Goal: Information Seeking & Learning: Learn about a topic

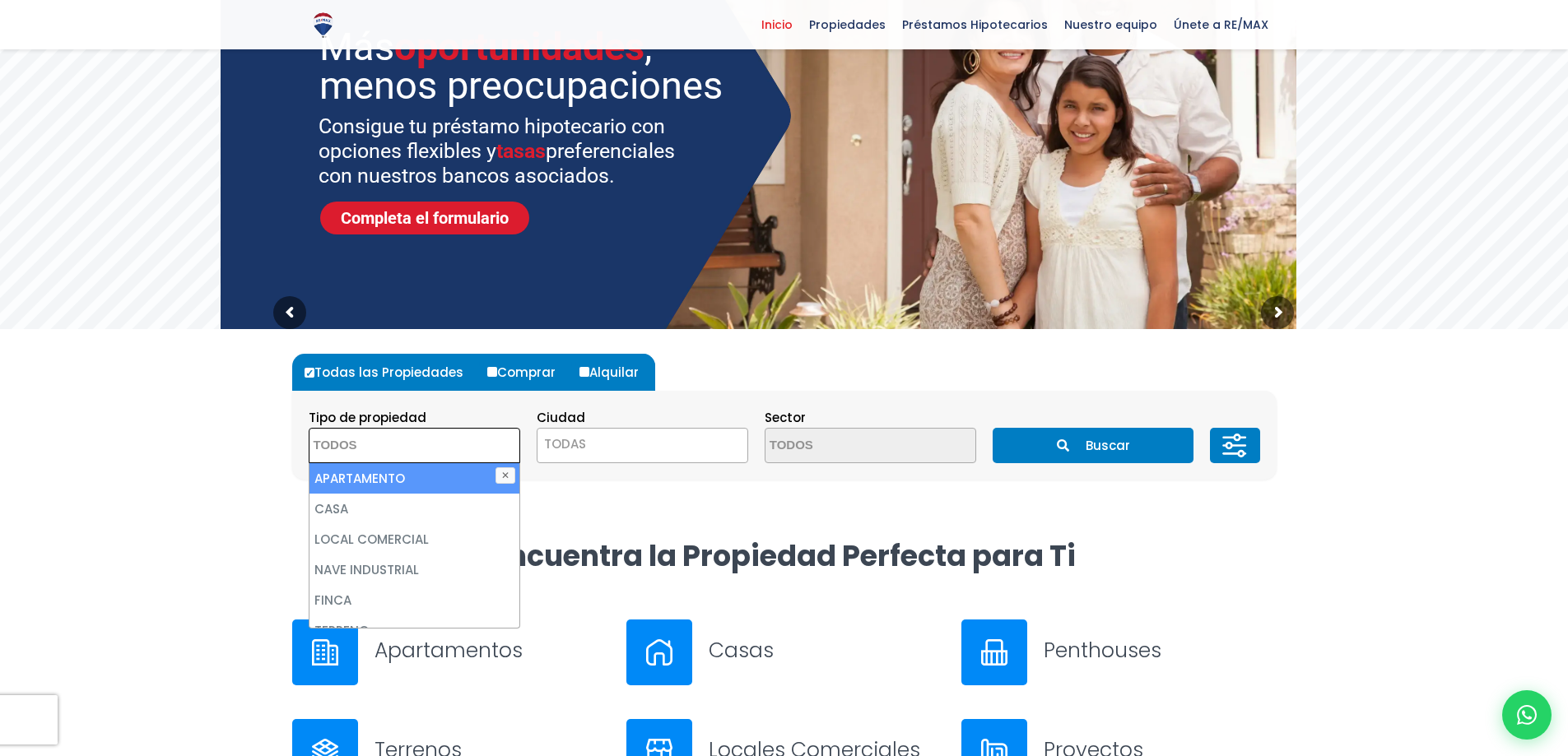
click at [395, 480] on li "APARTAMENTO" at bounding box center [414, 478] width 210 height 30
select select "apartment"
click at [670, 439] on span "TODAS" at bounding box center [643, 444] width 210 height 23
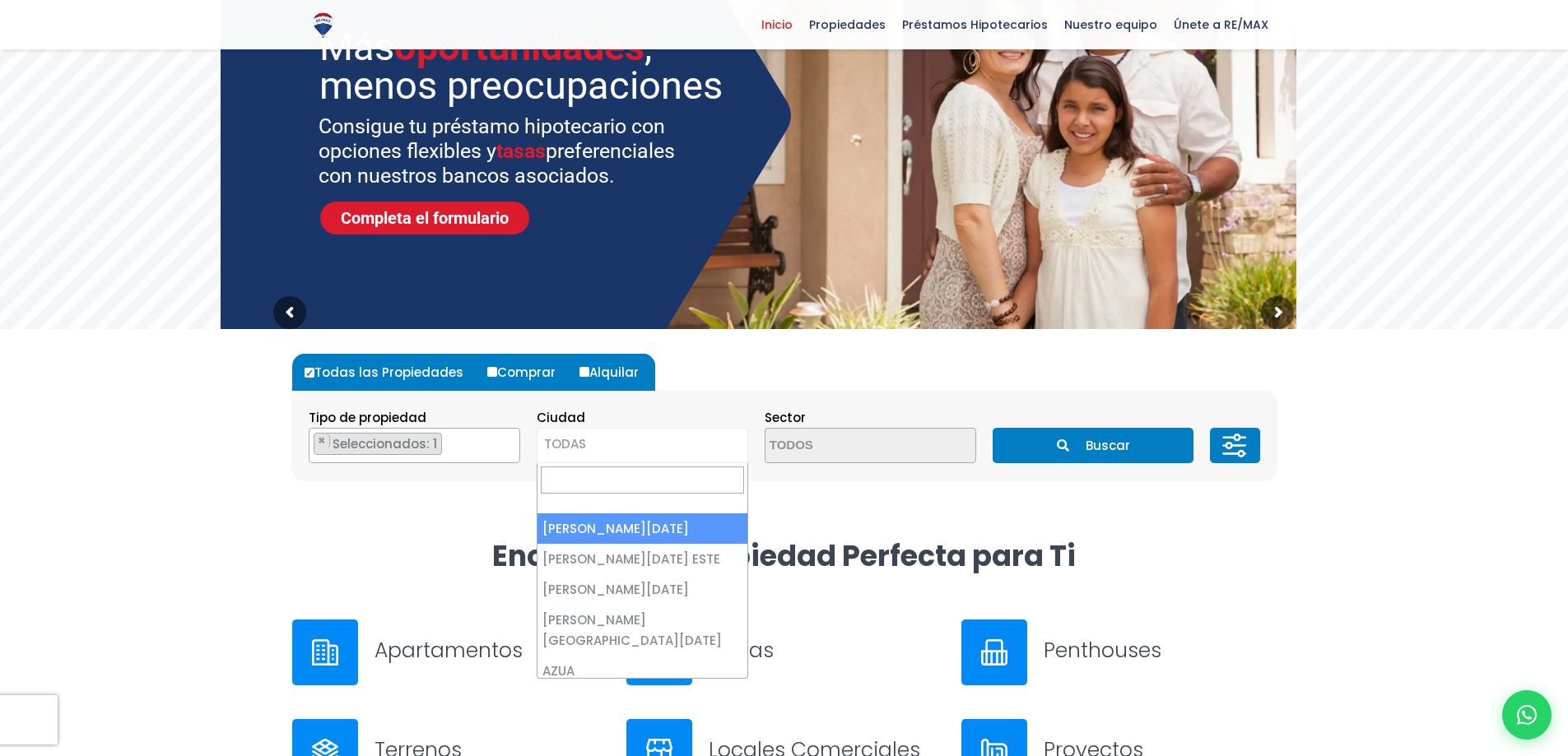
select select "1"
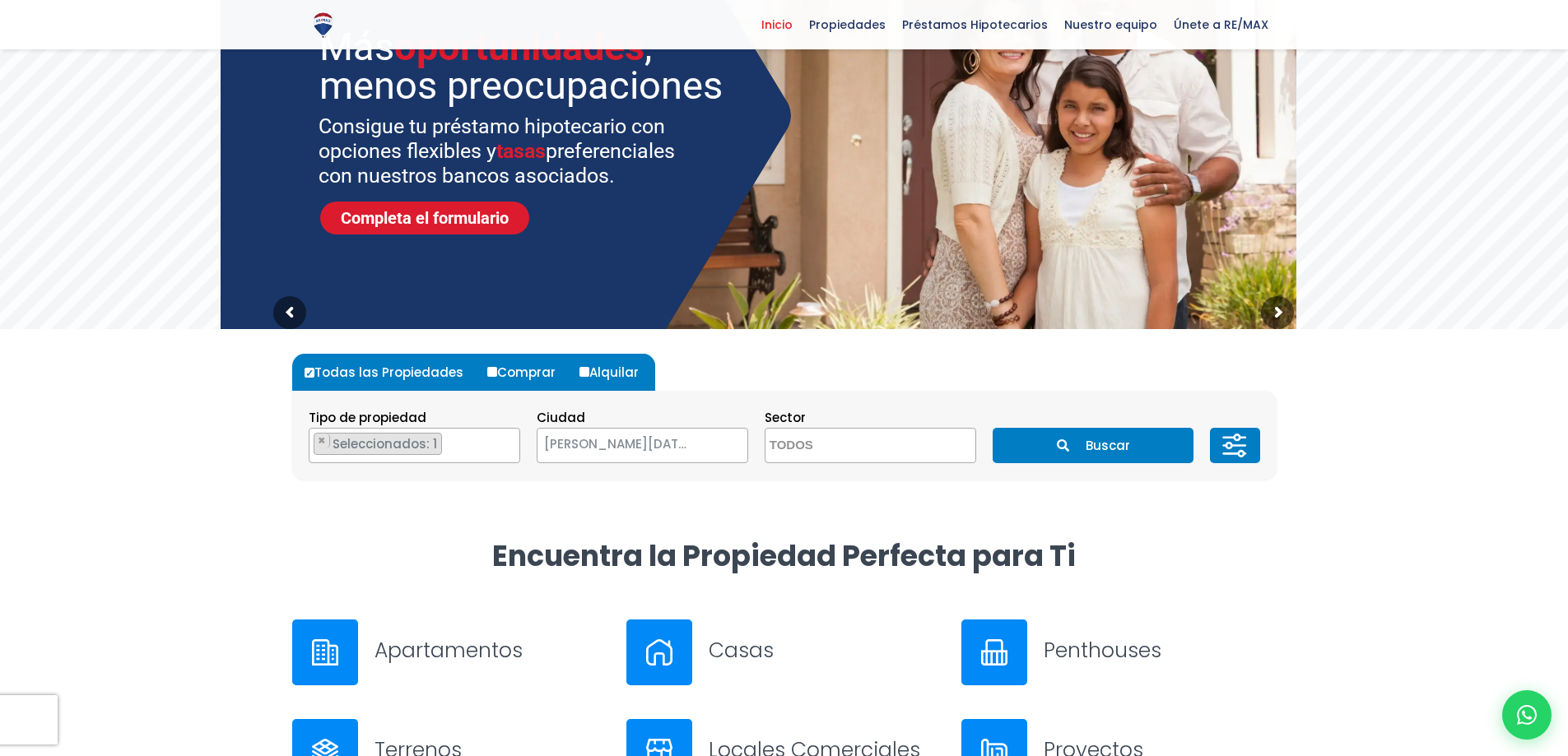
click at [1226, 437] on icon at bounding box center [1229, 437] width 10 height 0
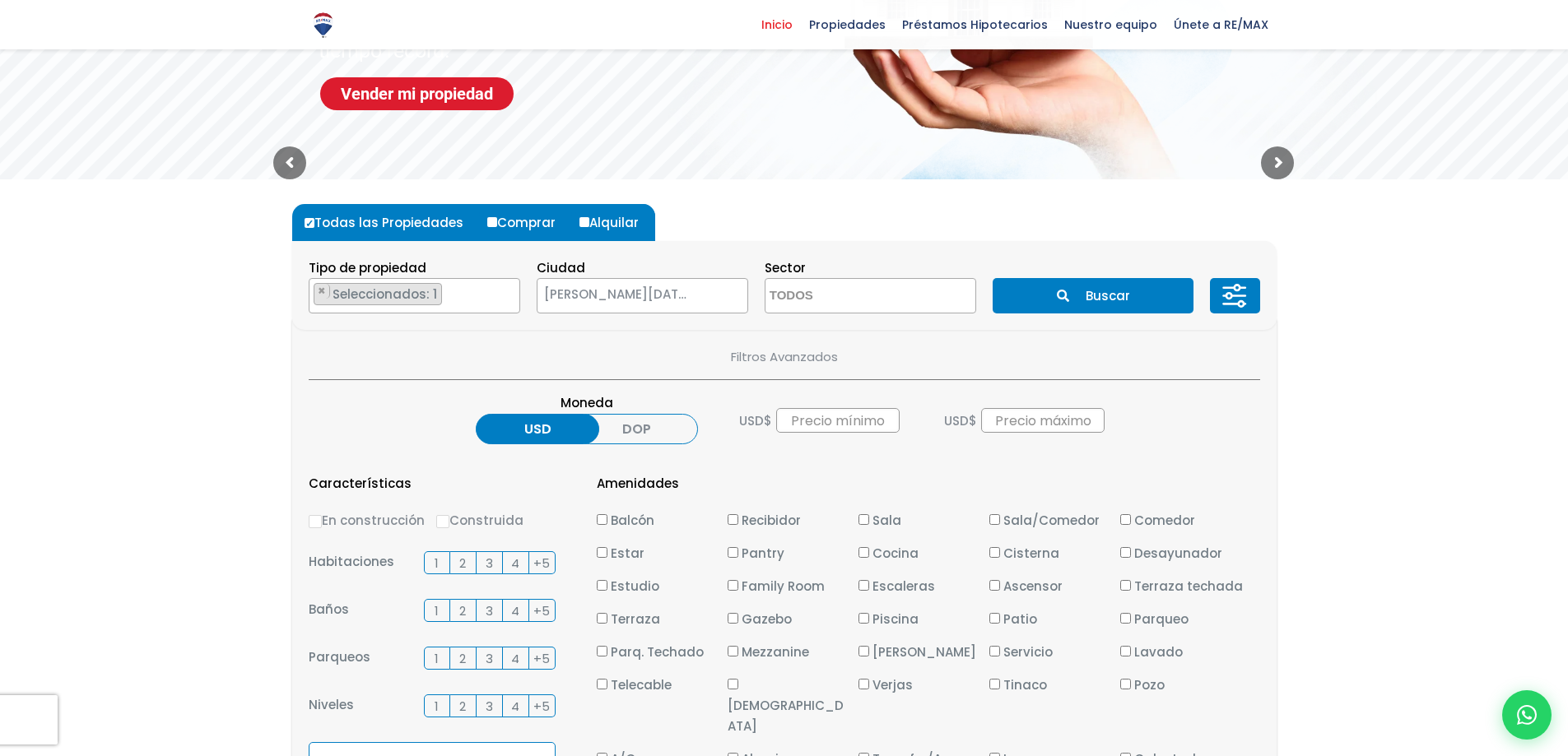
scroll to position [329, 0]
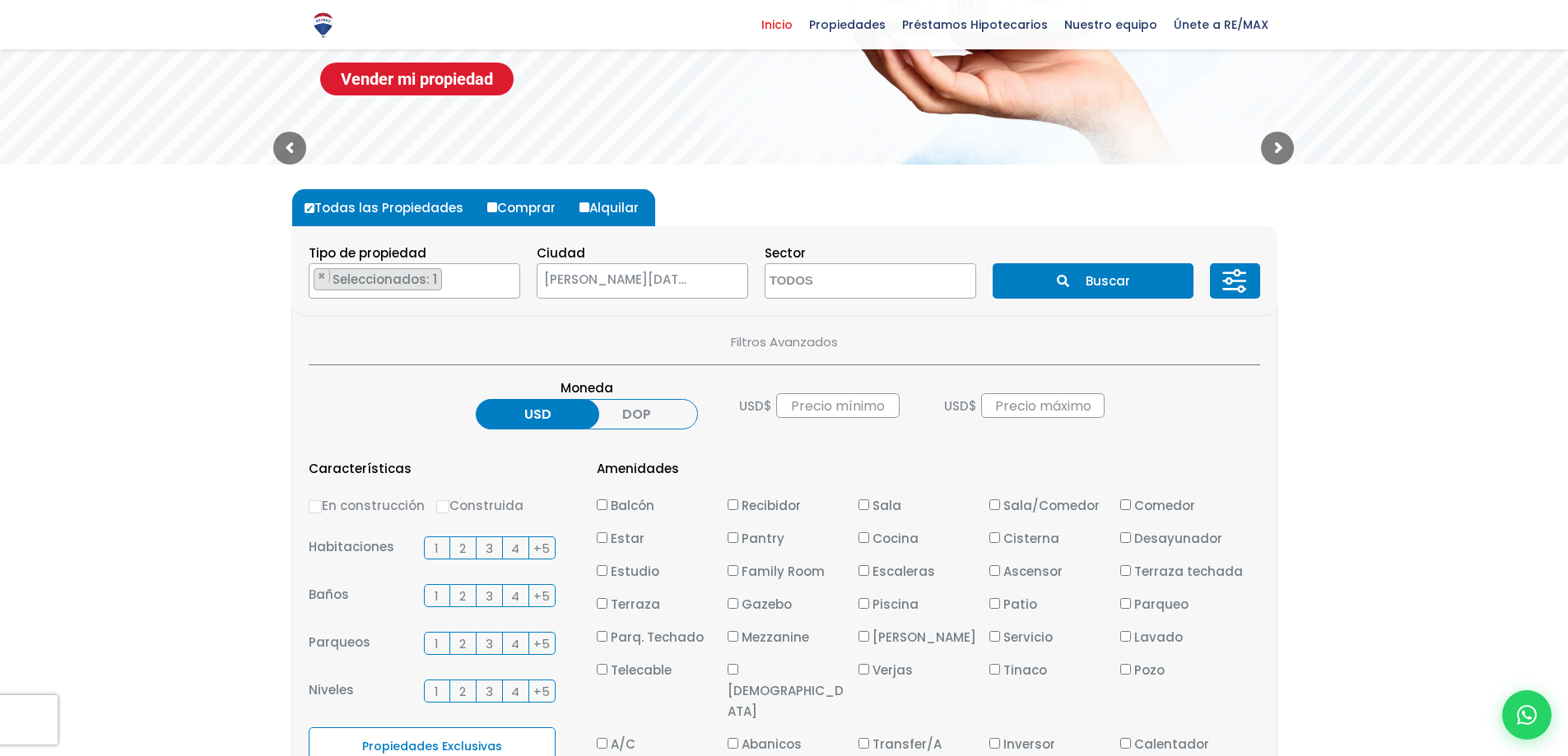
drag, startPoint x: 607, startPoint y: 419, endPoint x: 636, endPoint y: 428, distance: 30.4
click at [607, 422] on label "DOP" at bounding box center [636, 413] width 123 height 30
click at [0, 0] on input "DOP" at bounding box center [0, 0] width 0 height 0
click at [857, 408] on input "text" at bounding box center [839, 406] width 123 height 25
click at [1013, 396] on input "text" at bounding box center [1042, 406] width 123 height 25
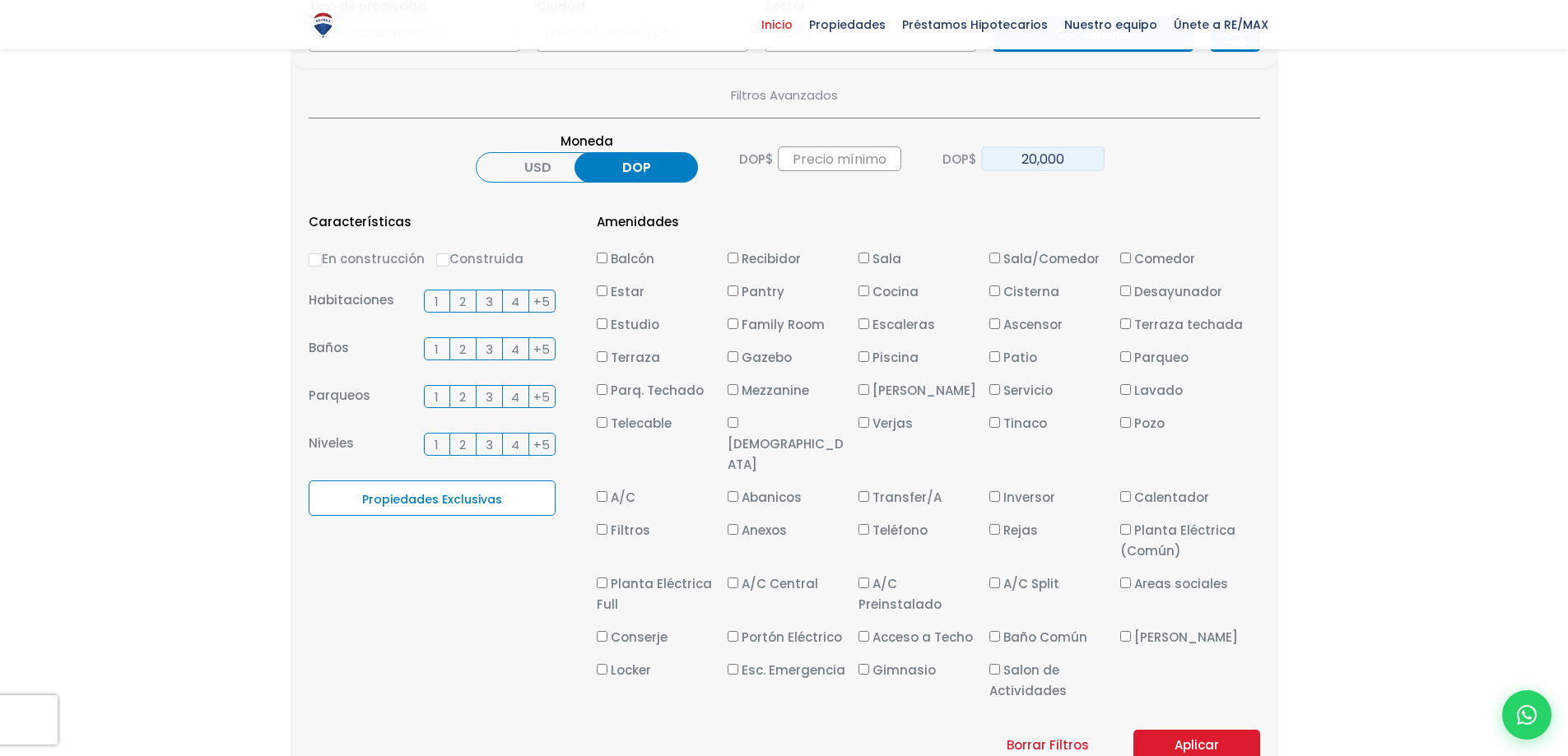
scroll to position [658, 0]
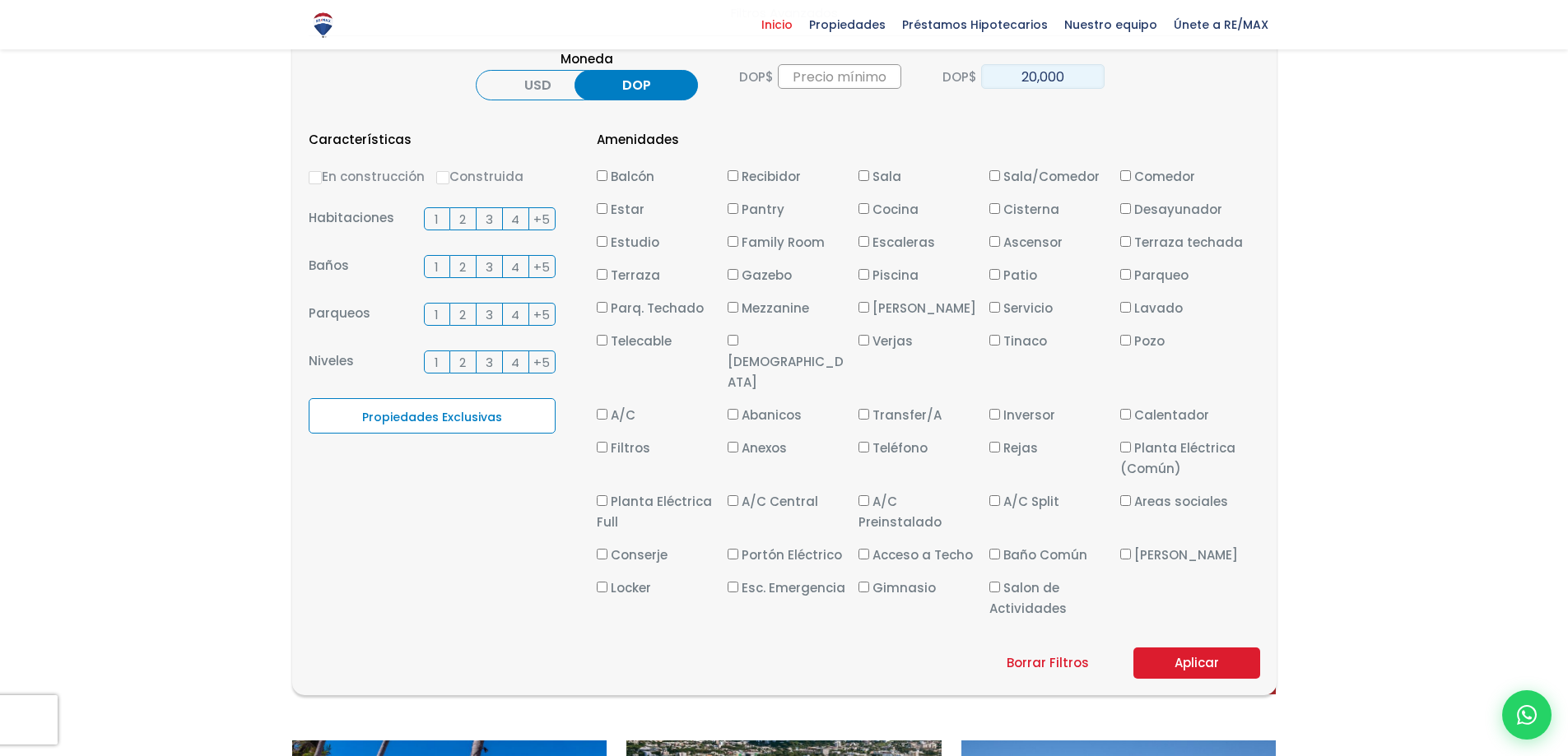
type input "20,000"
click at [1170, 648] on button "Aplicar" at bounding box center [1197, 663] width 127 height 31
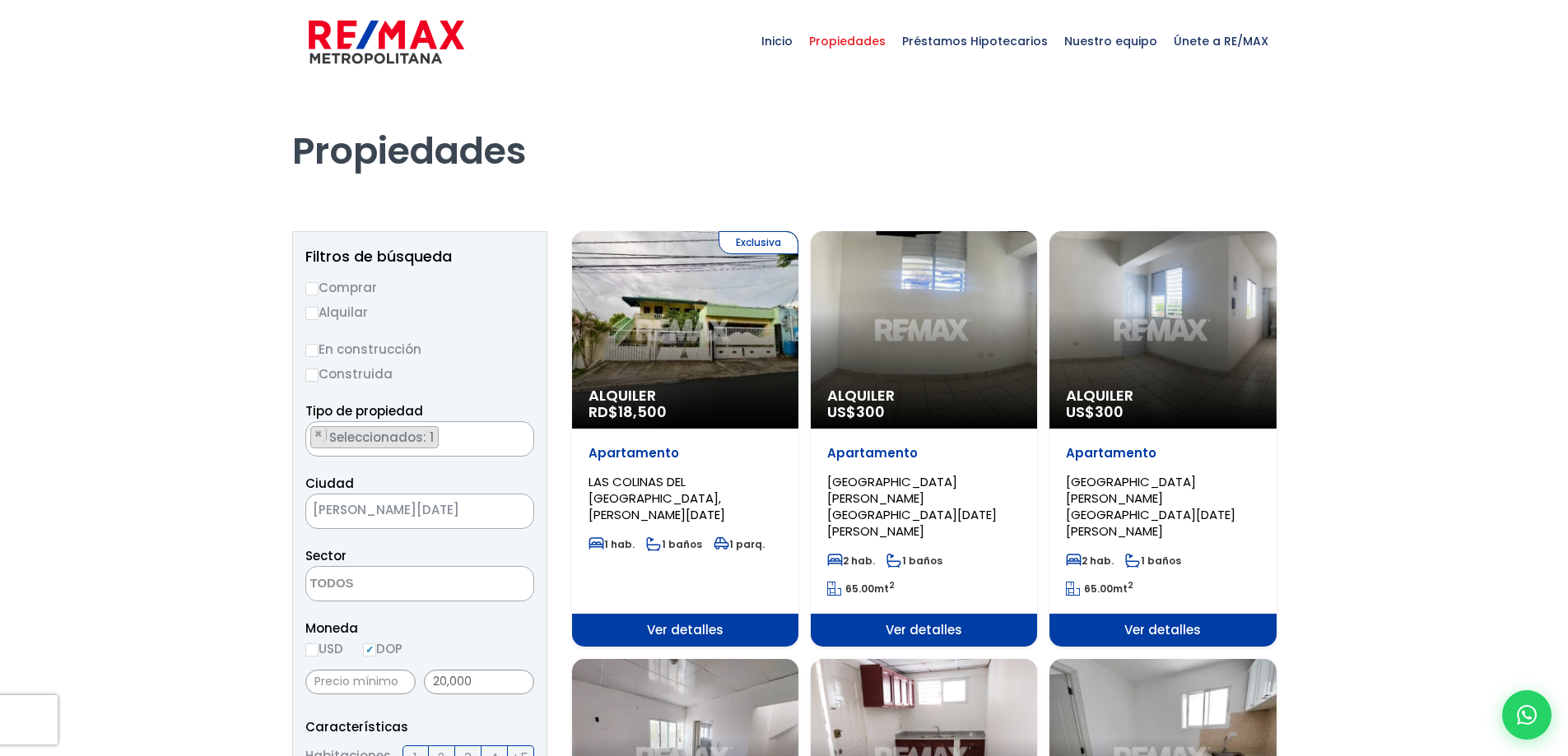
select select
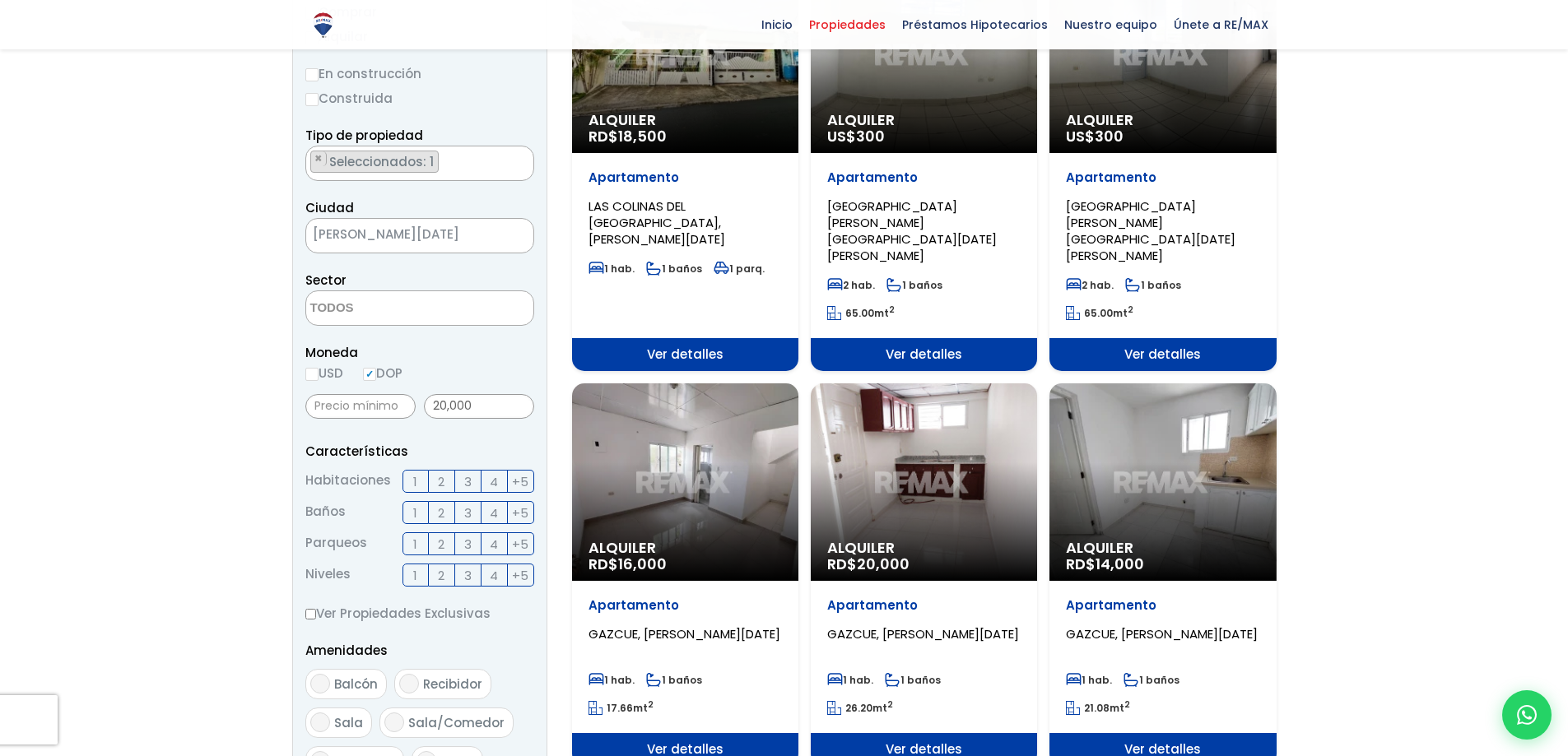
scroll to position [412, 0]
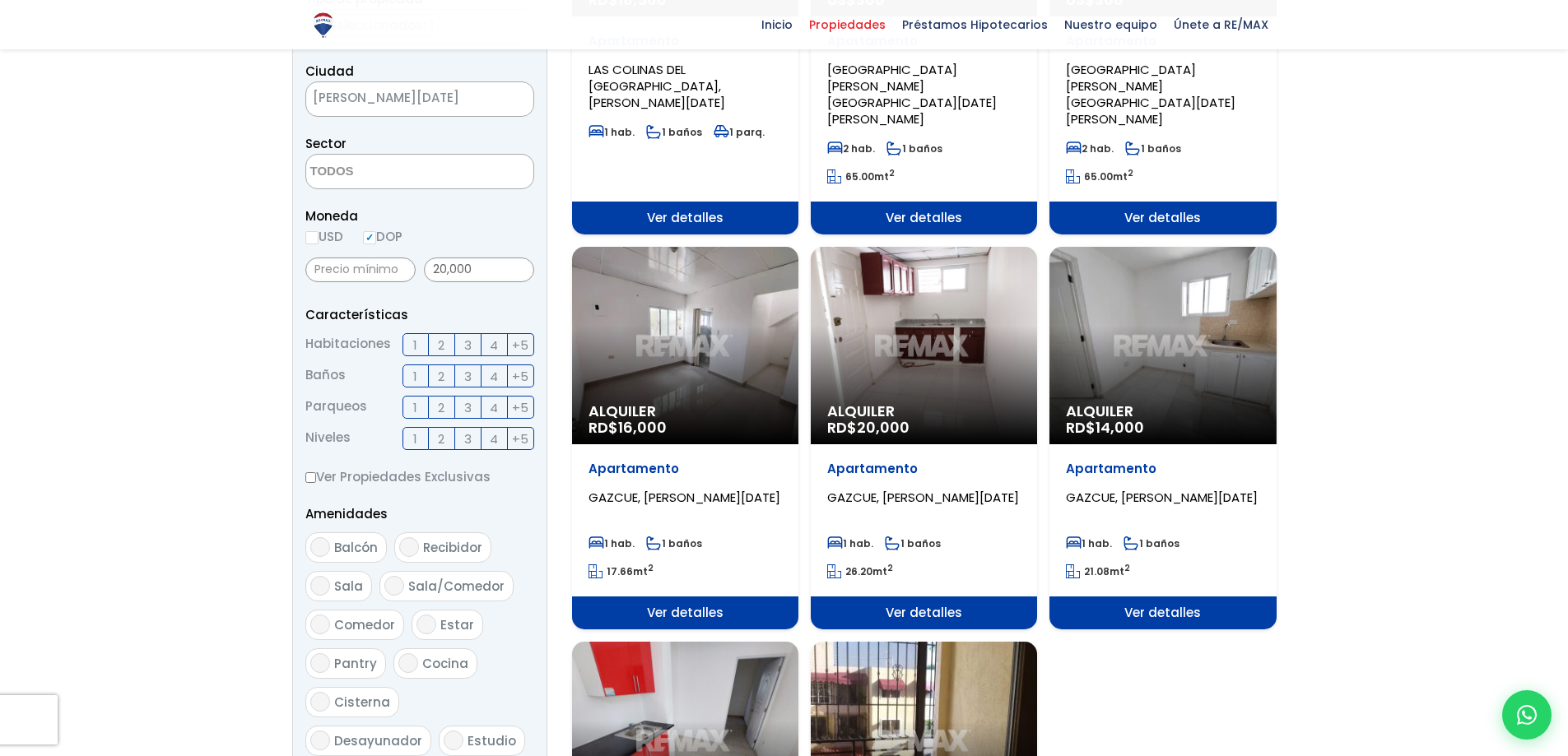
click at [692, 489] on span "GAZCUE, [PERSON_NAME][DATE]" at bounding box center [684, 498] width 192 height 17
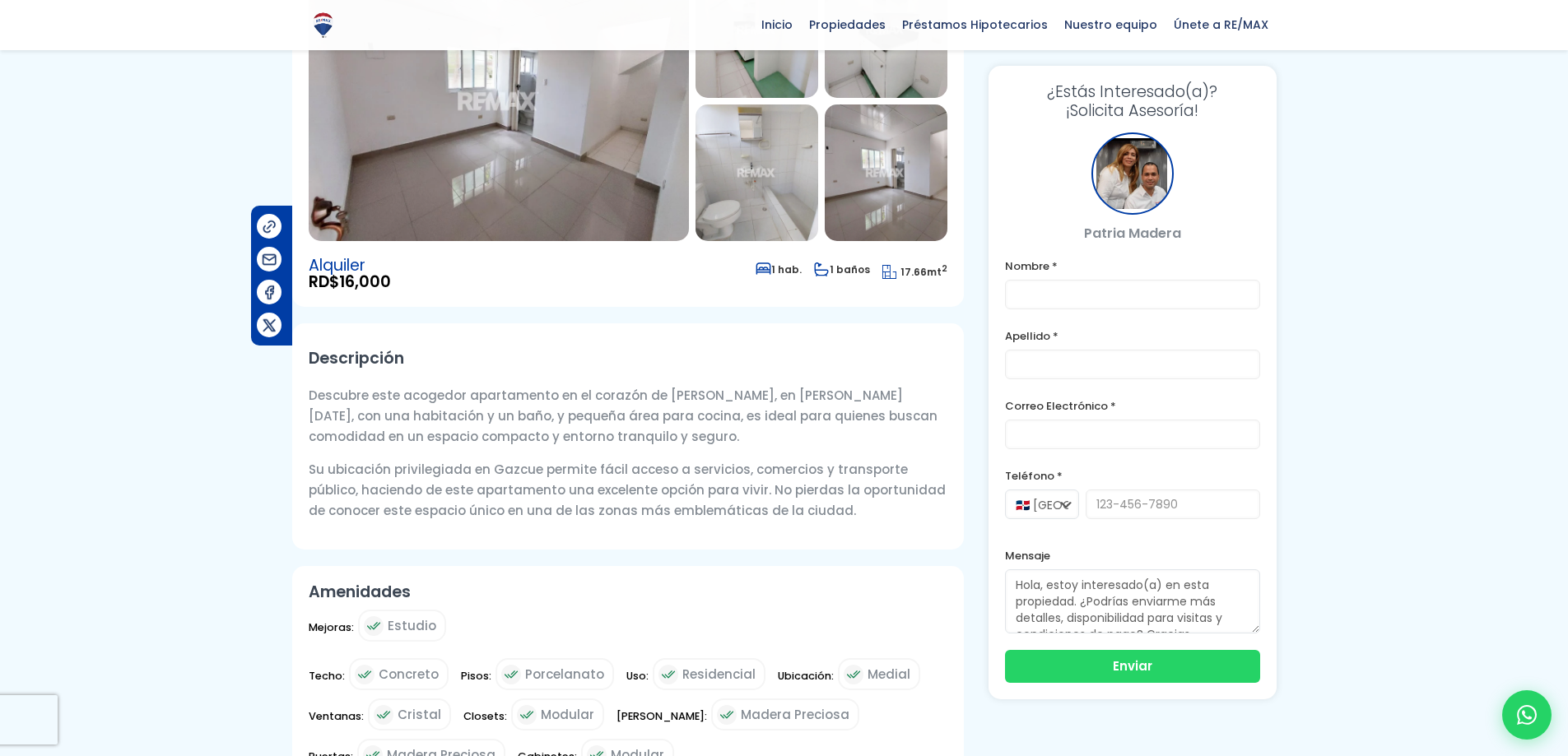
scroll to position [247, 0]
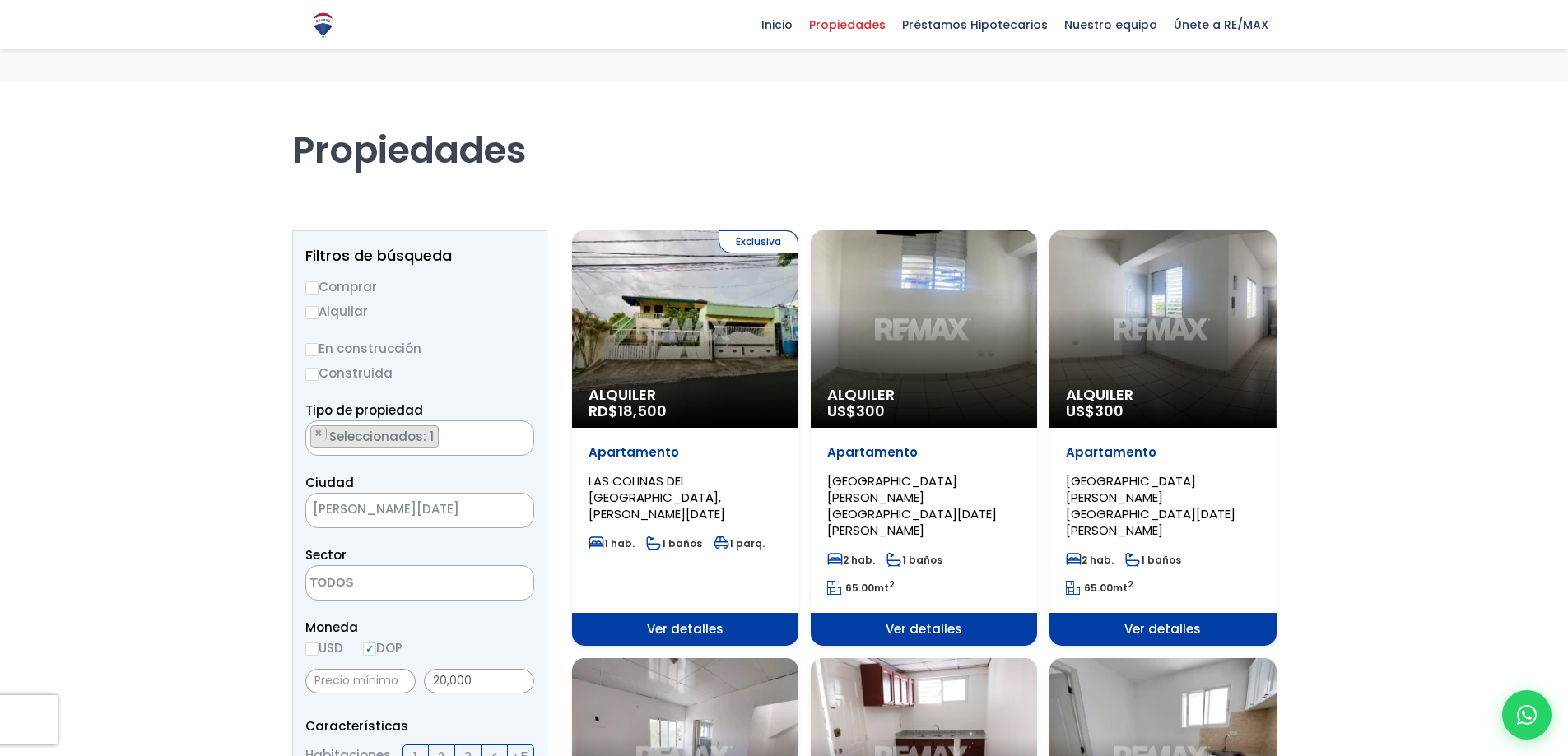
select select
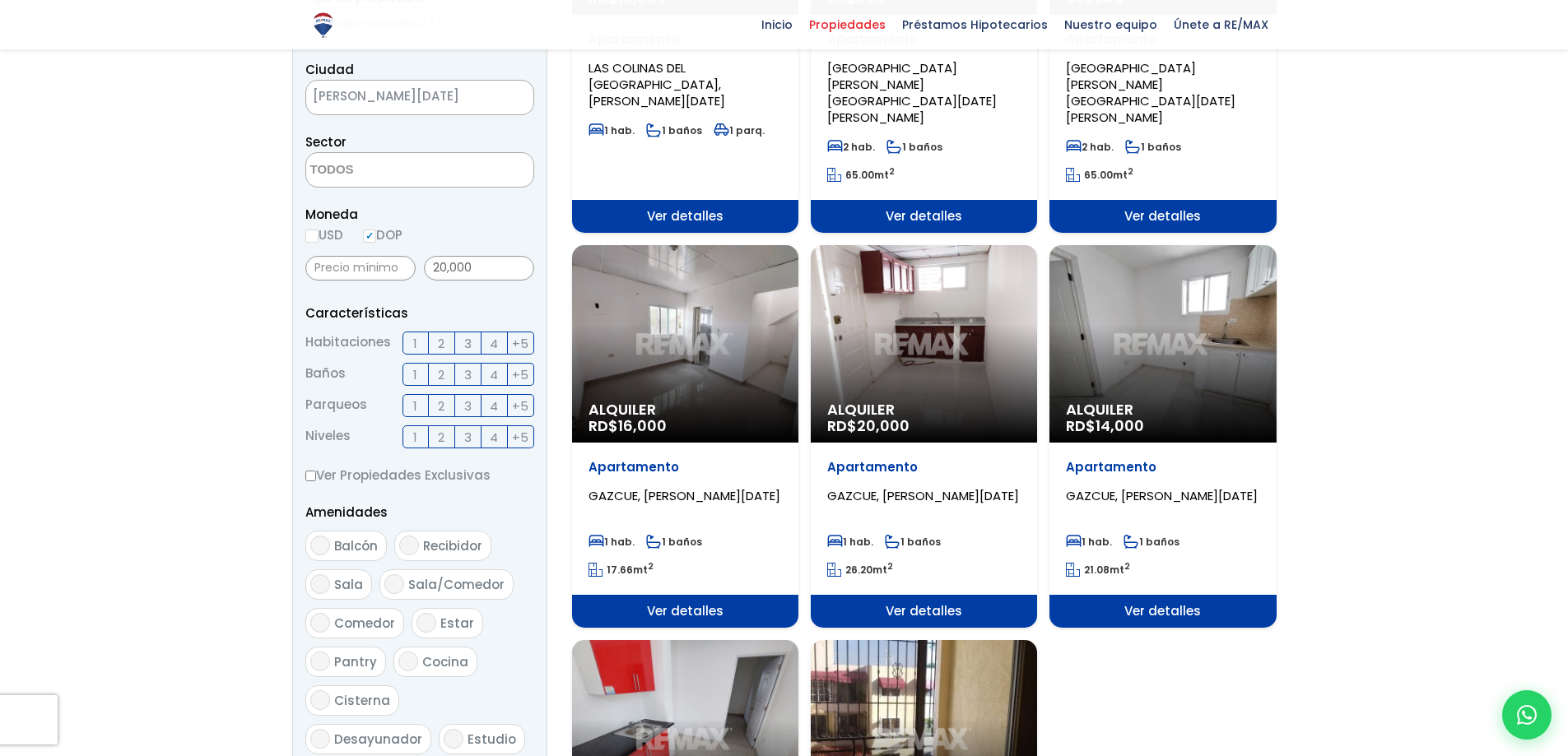
scroll to position [412, 0]
click at [1127, 488] on span "GAZCUE, SANTO DOMINGO DE GUZMÁN" at bounding box center [1161, 497] width 192 height 17
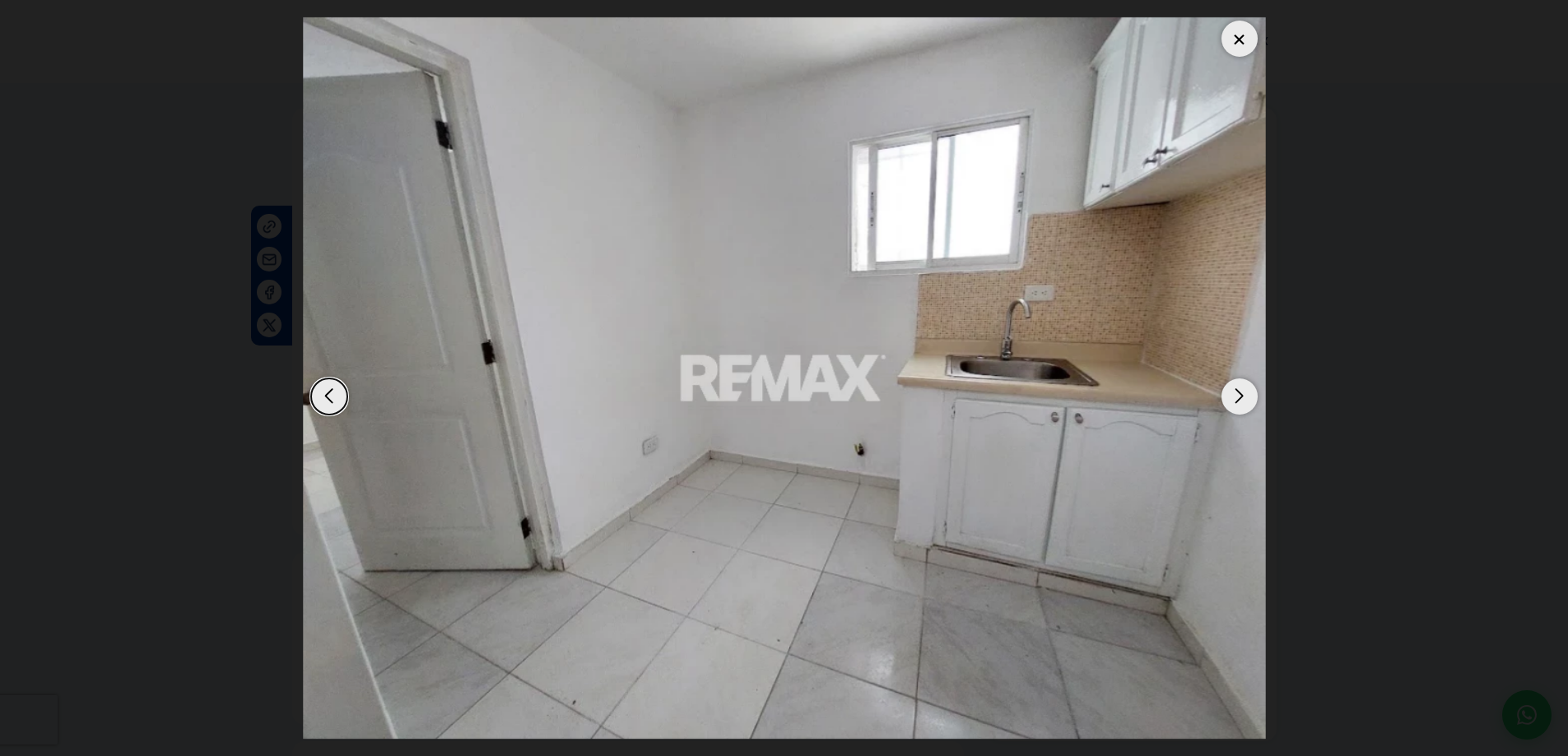
click at [1228, 408] on div "Next slide" at bounding box center [1240, 397] width 36 height 36
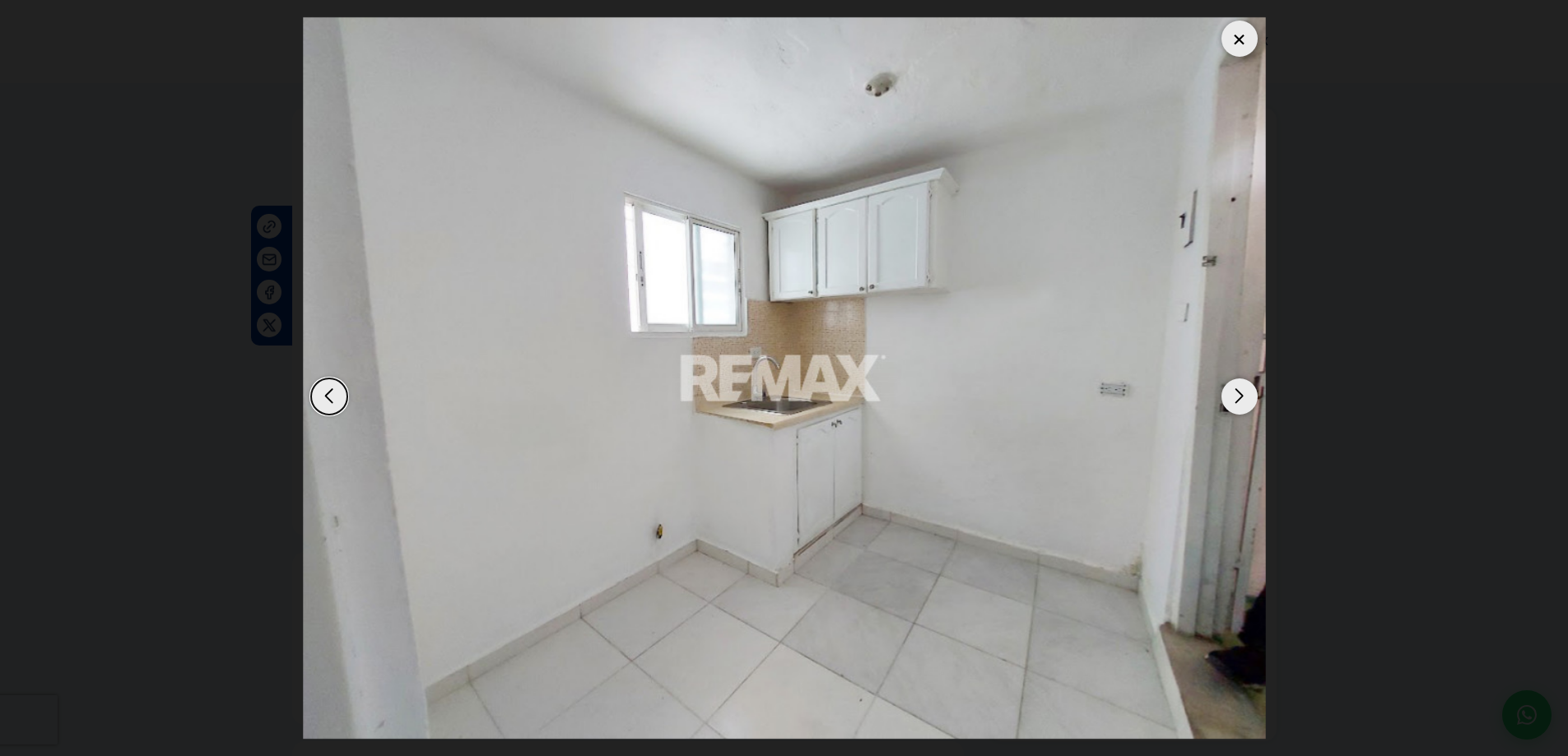
click at [1228, 408] on div "Next slide" at bounding box center [1240, 397] width 36 height 36
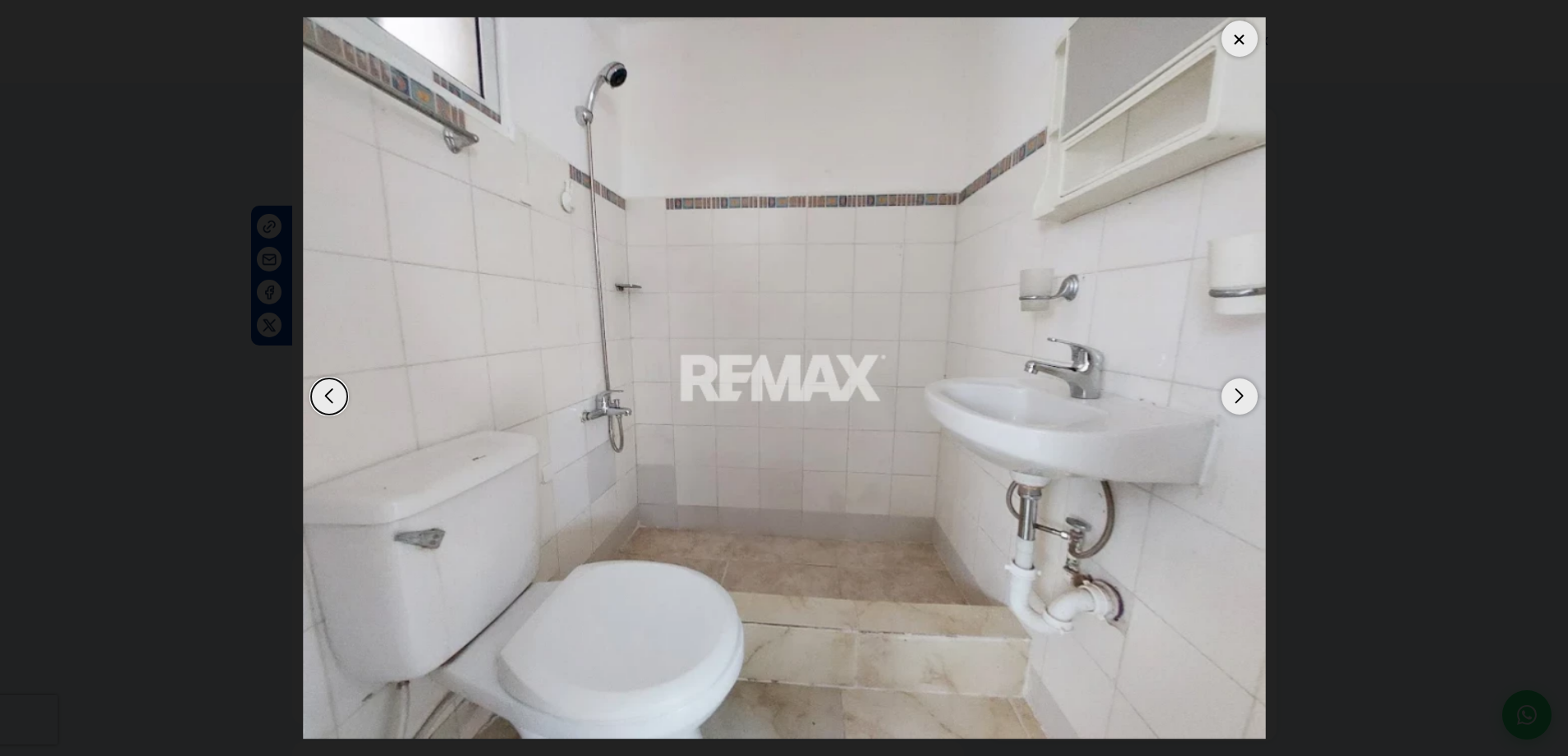
click at [1228, 408] on div "Next slide" at bounding box center [1240, 397] width 36 height 36
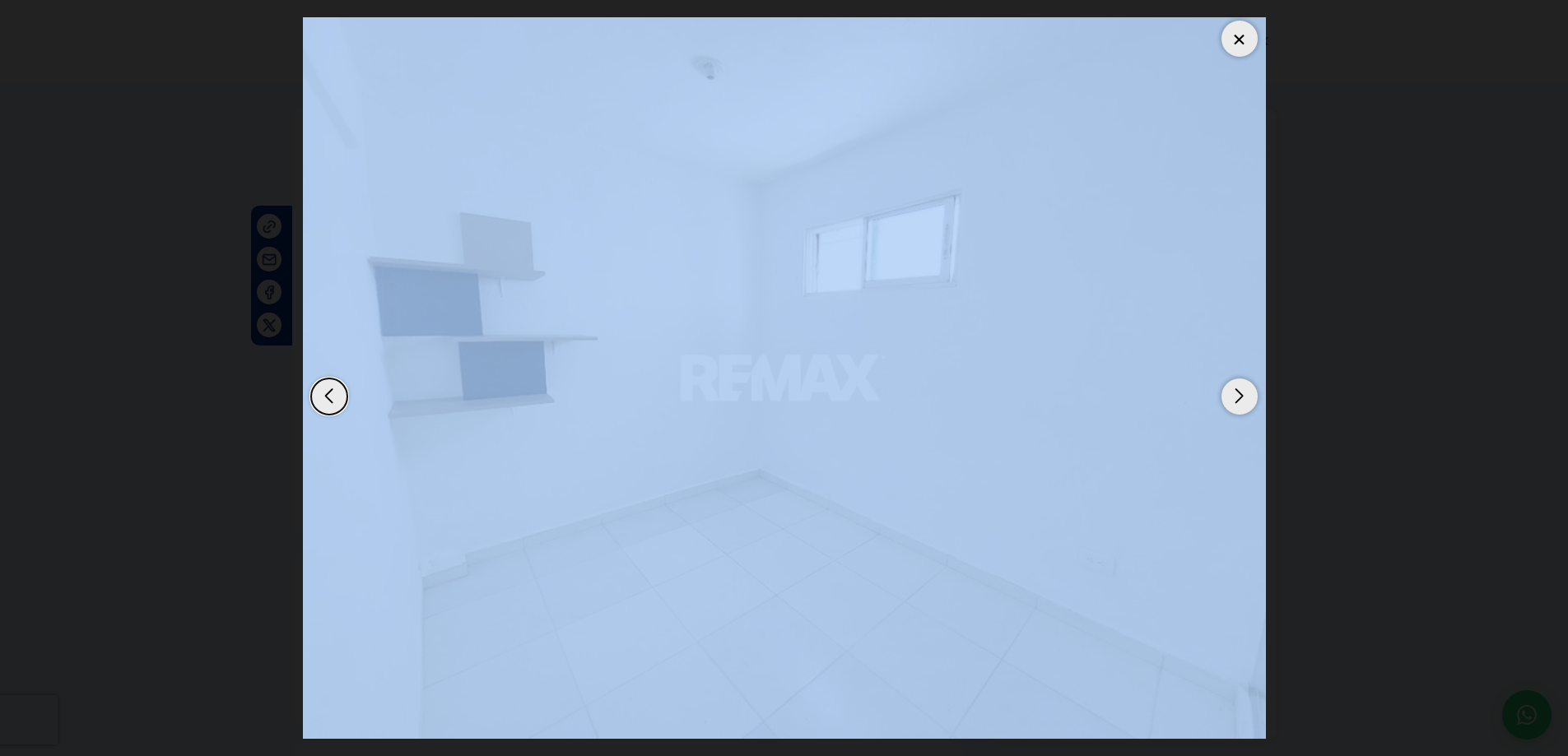
click at [1228, 408] on div "Next slide" at bounding box center [1240, 397] width 36 height 36
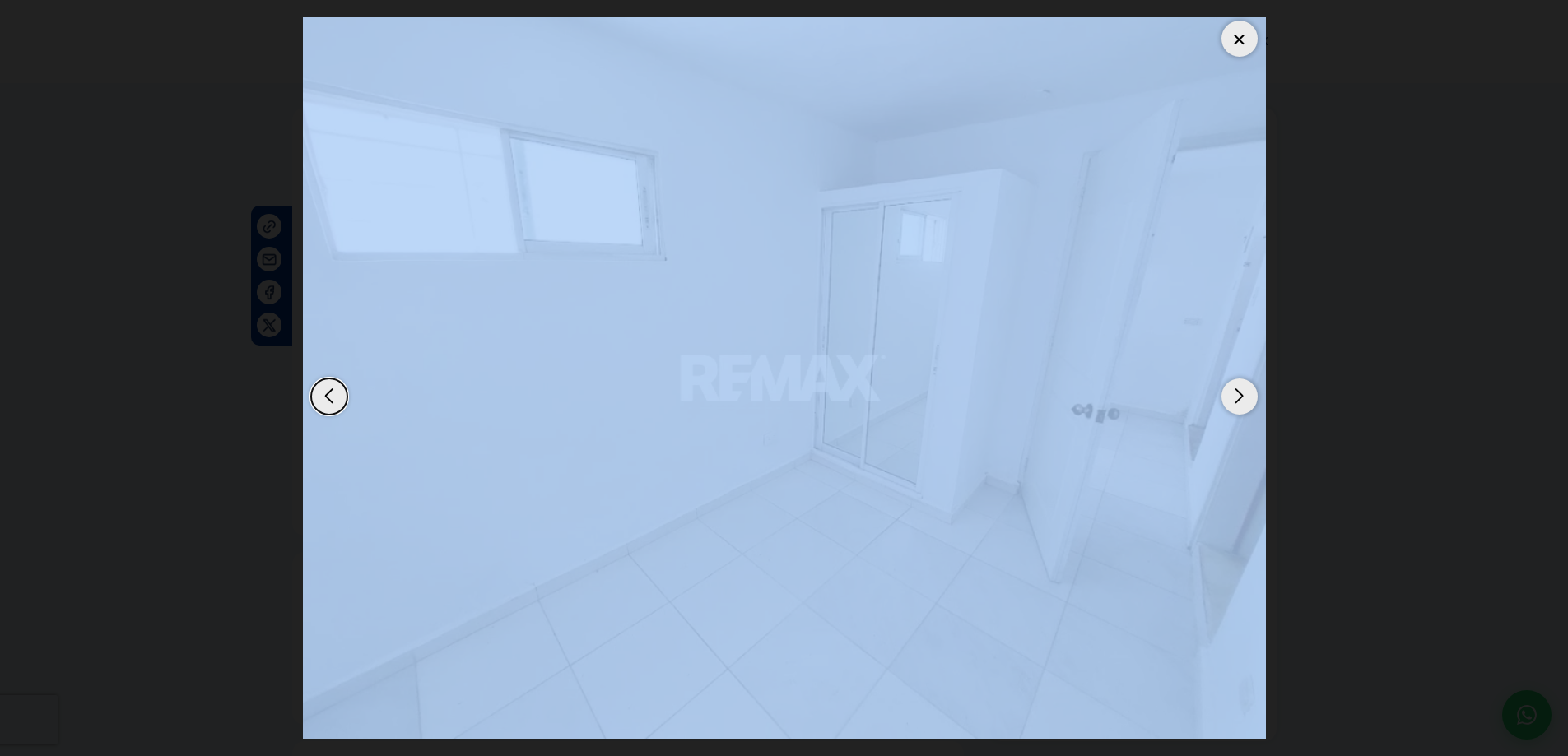
click at [1228, 408] on div "Next slide" at bounding box center [1240, 397] width 36 height 36
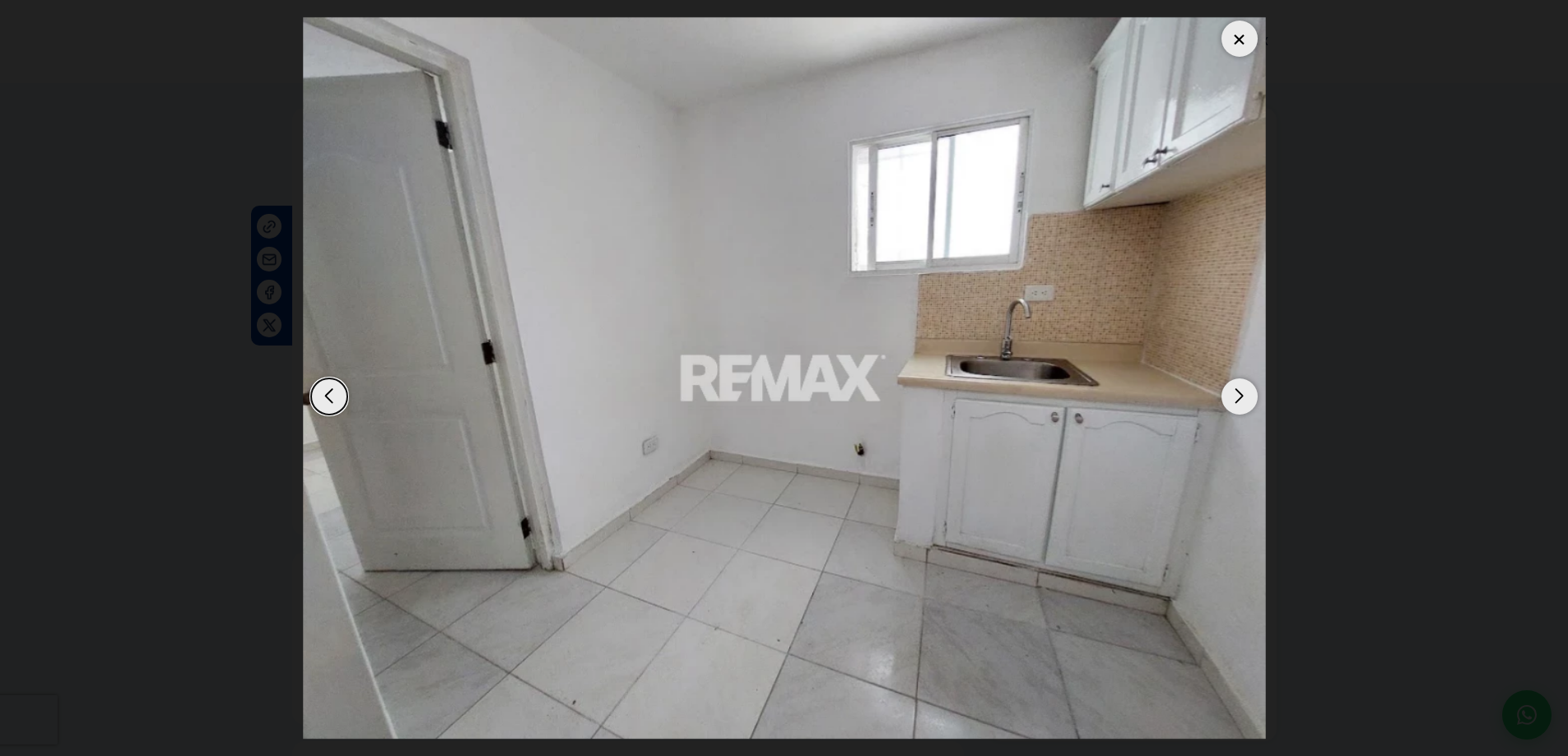
click at [1228, 408] on div "Next slide" at bounding box center [1240, 397] width 36 height 36
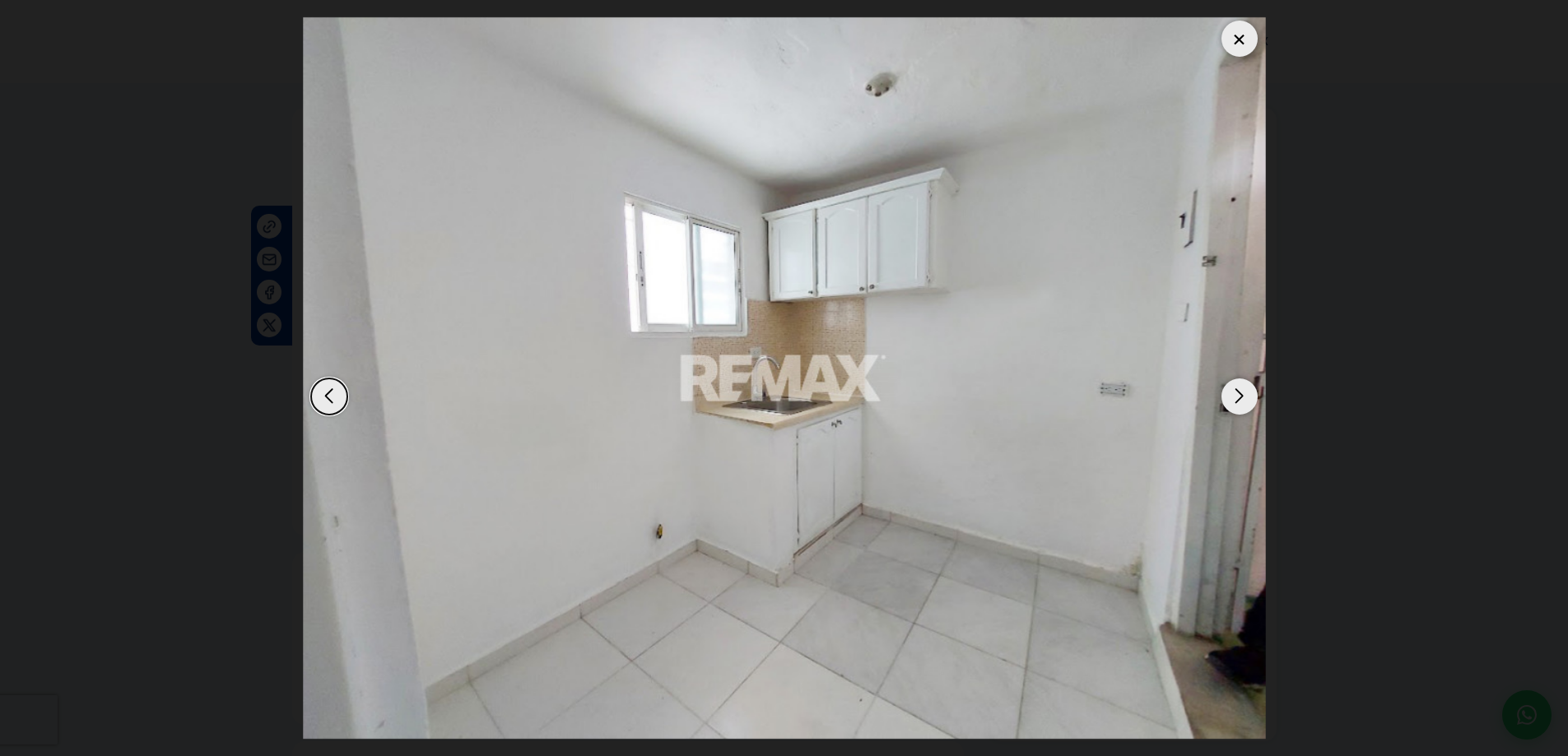
click at [1228, 408] on div "Next slide" at bounding box center [1240, 397] width 36 height 36
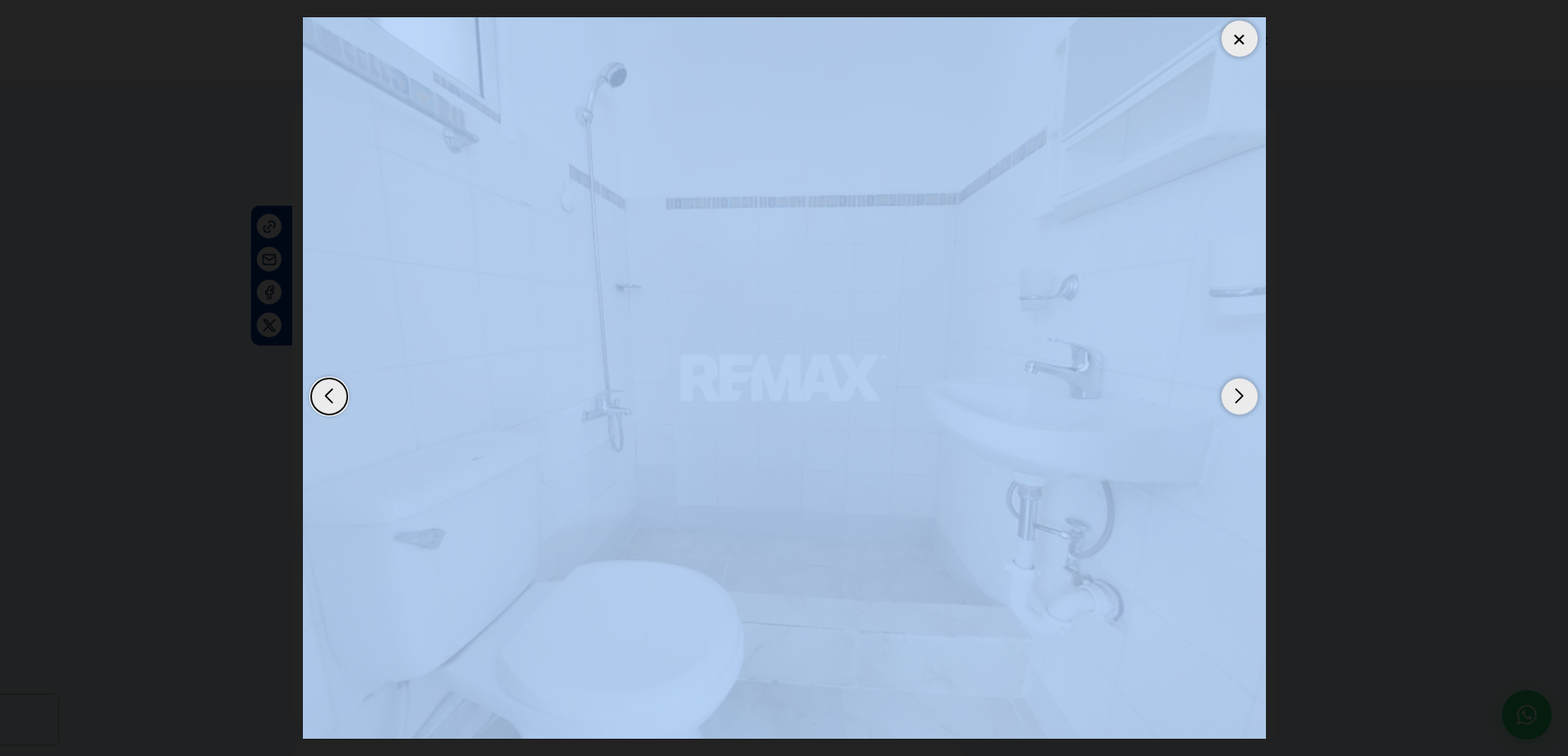
click at [1228, 408] on div "Next slide" at bounding box center [1240, 397] width 36 height 36
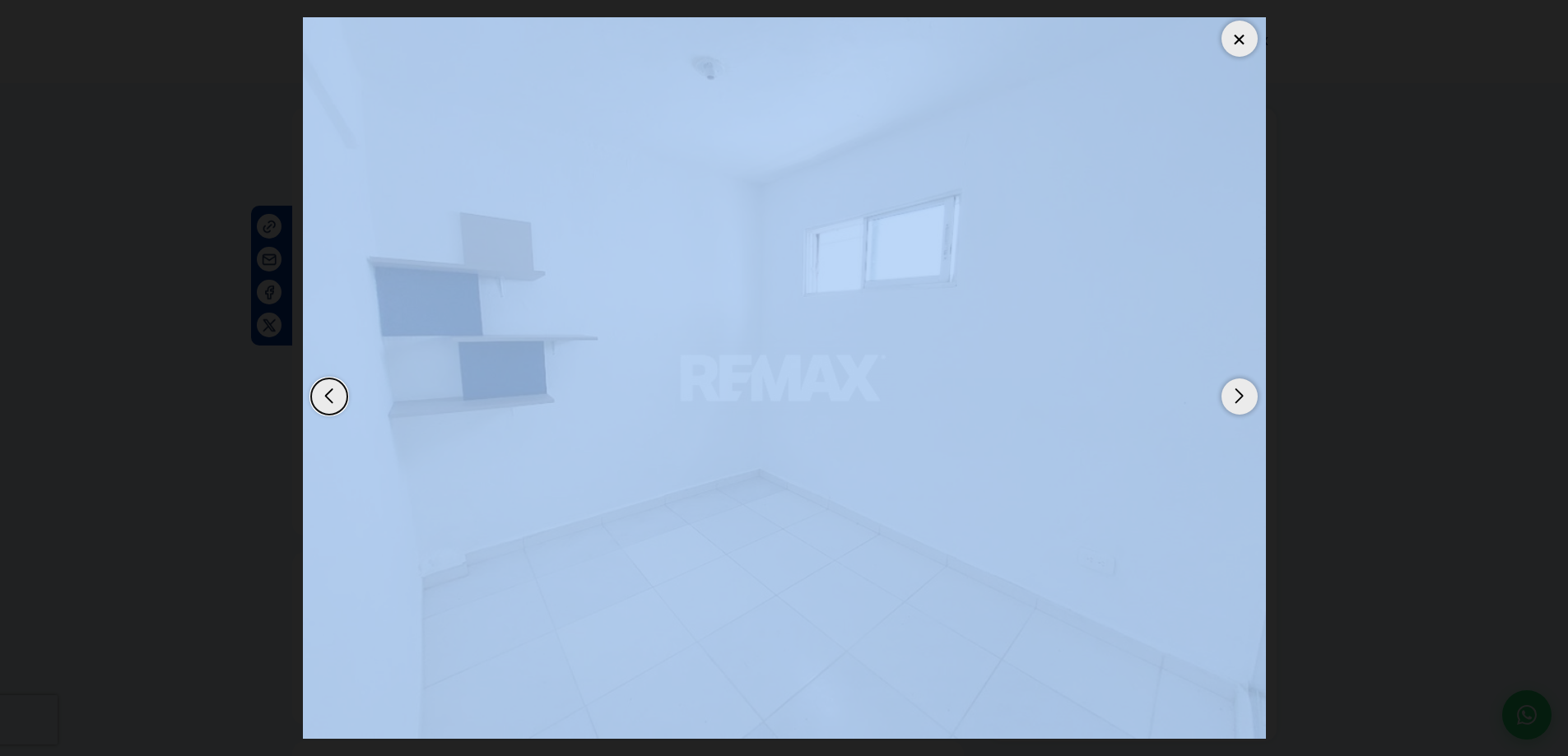
click at [1229, 47] on div at bounding box center [1240, 39] width 36 height 36
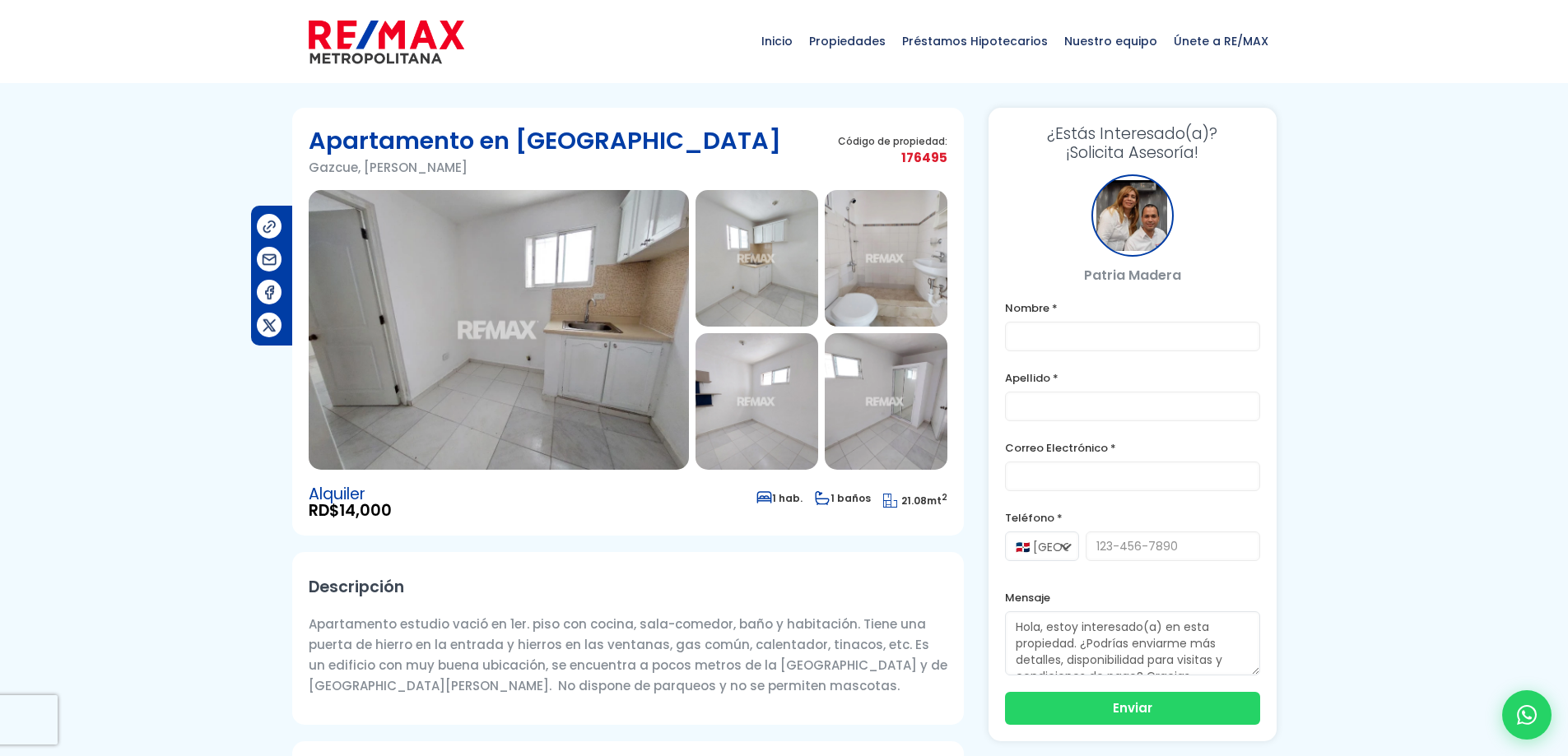
click at [558, 305] on img at bounding box center [498, 330] width 380 height 280
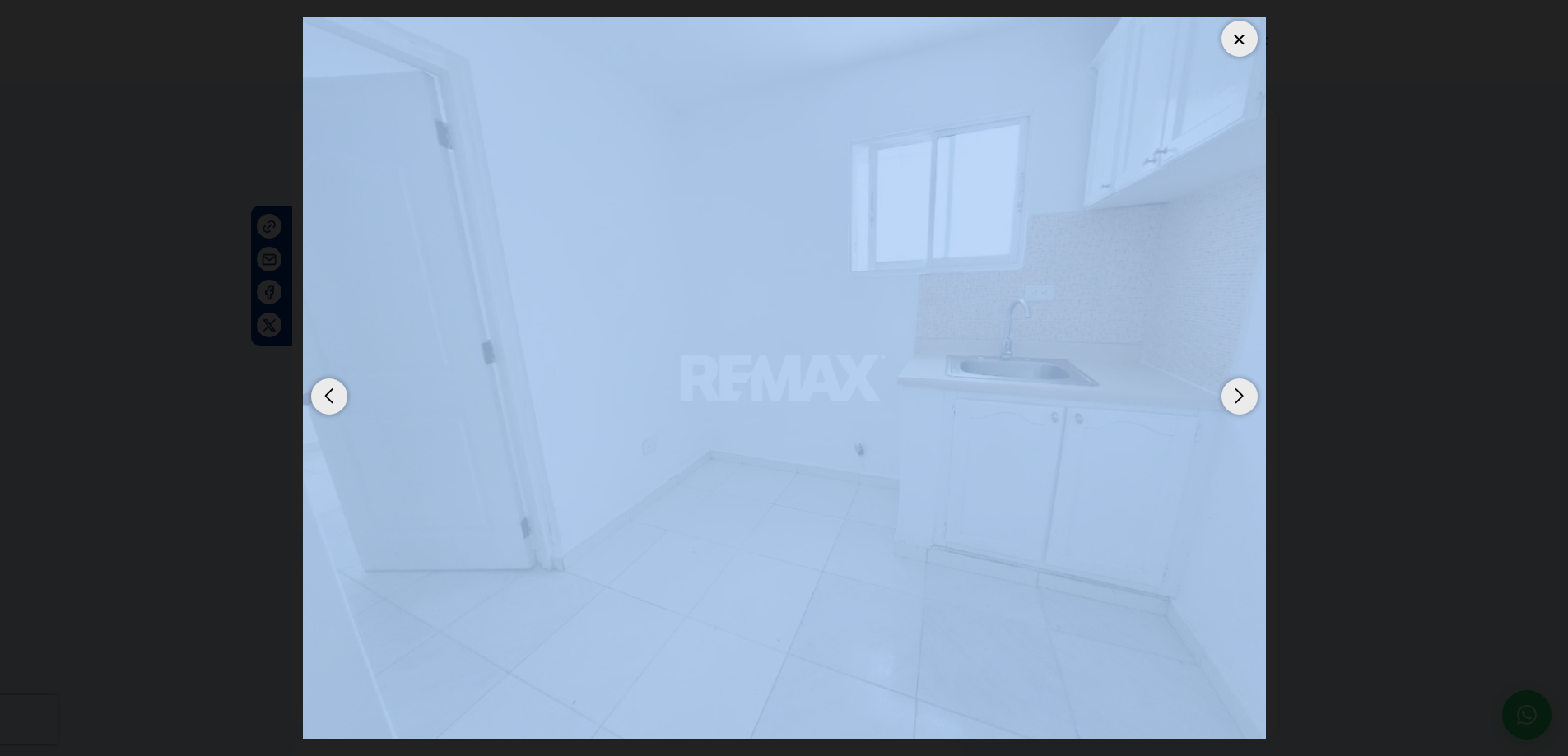
click at [1058, 377] on img "1 / 5" at bounding box center [785, 378] width 963 height 722
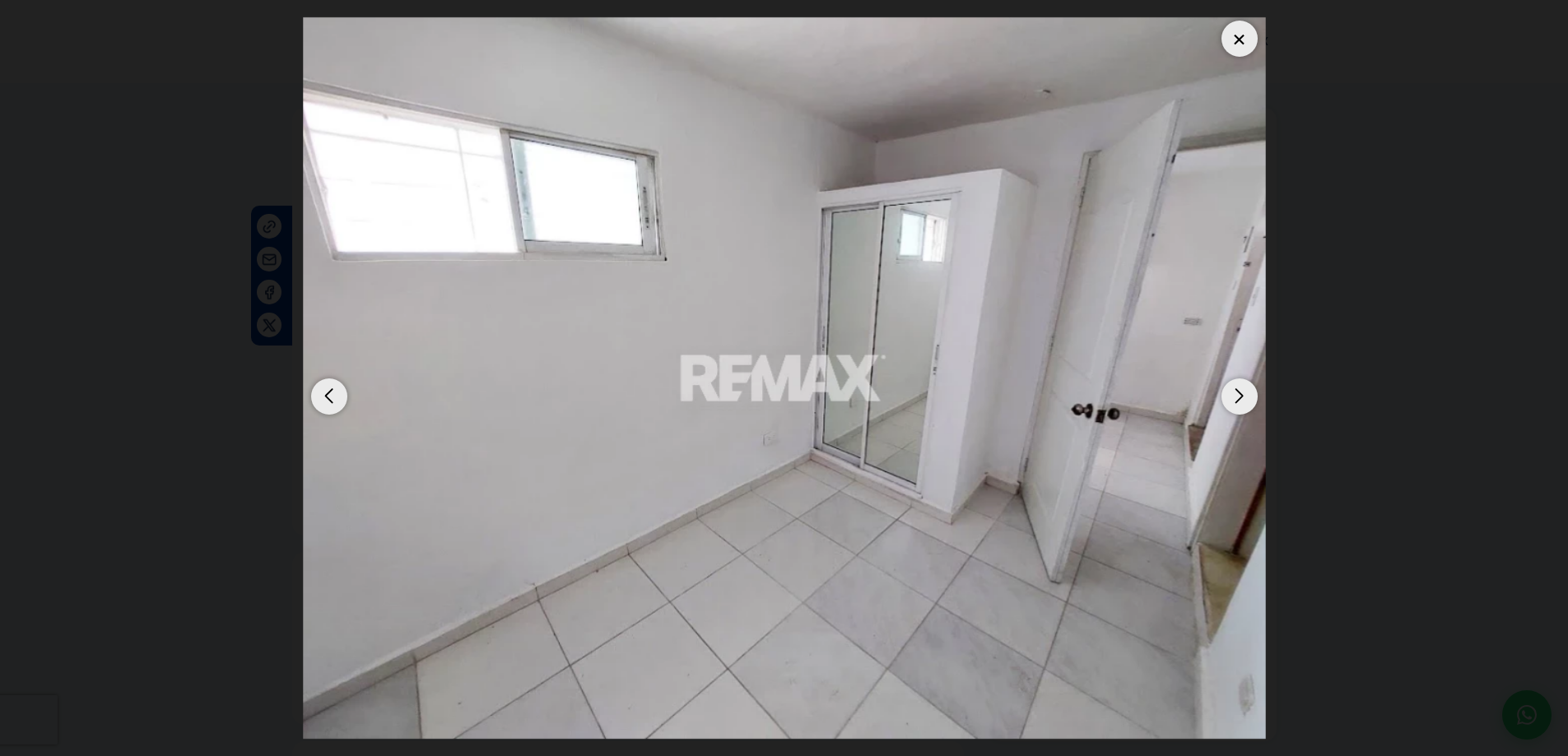
click at [1279, 378] on dialog at bounding box center [784, 378] width 988 height 756
click at [1241, 400] on div "Next slide" at bounding box center [1240, 397] width 36 height 36
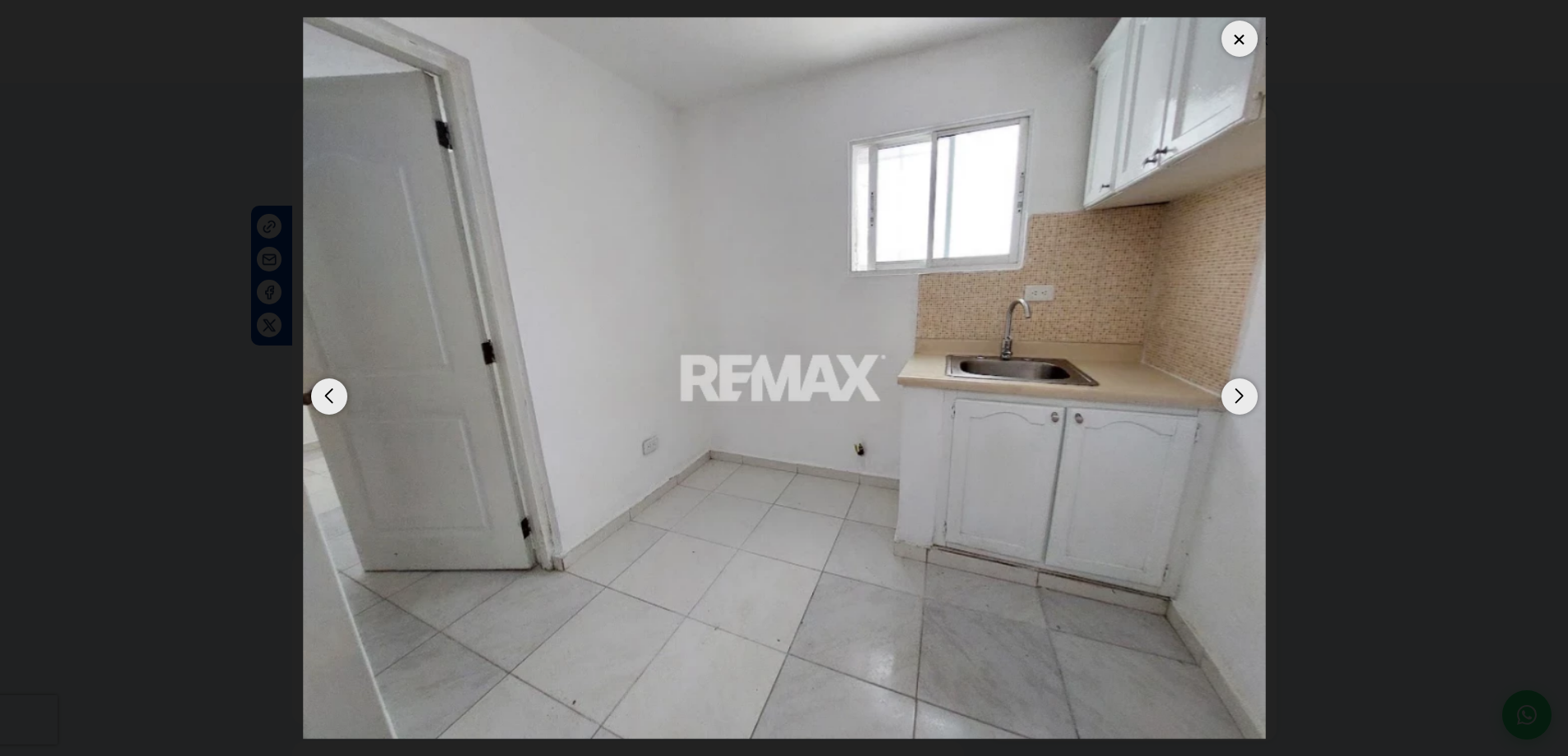
click at [1241, 400] on div "Next slide" at bounding box center [1240, 397] width 36 height 36
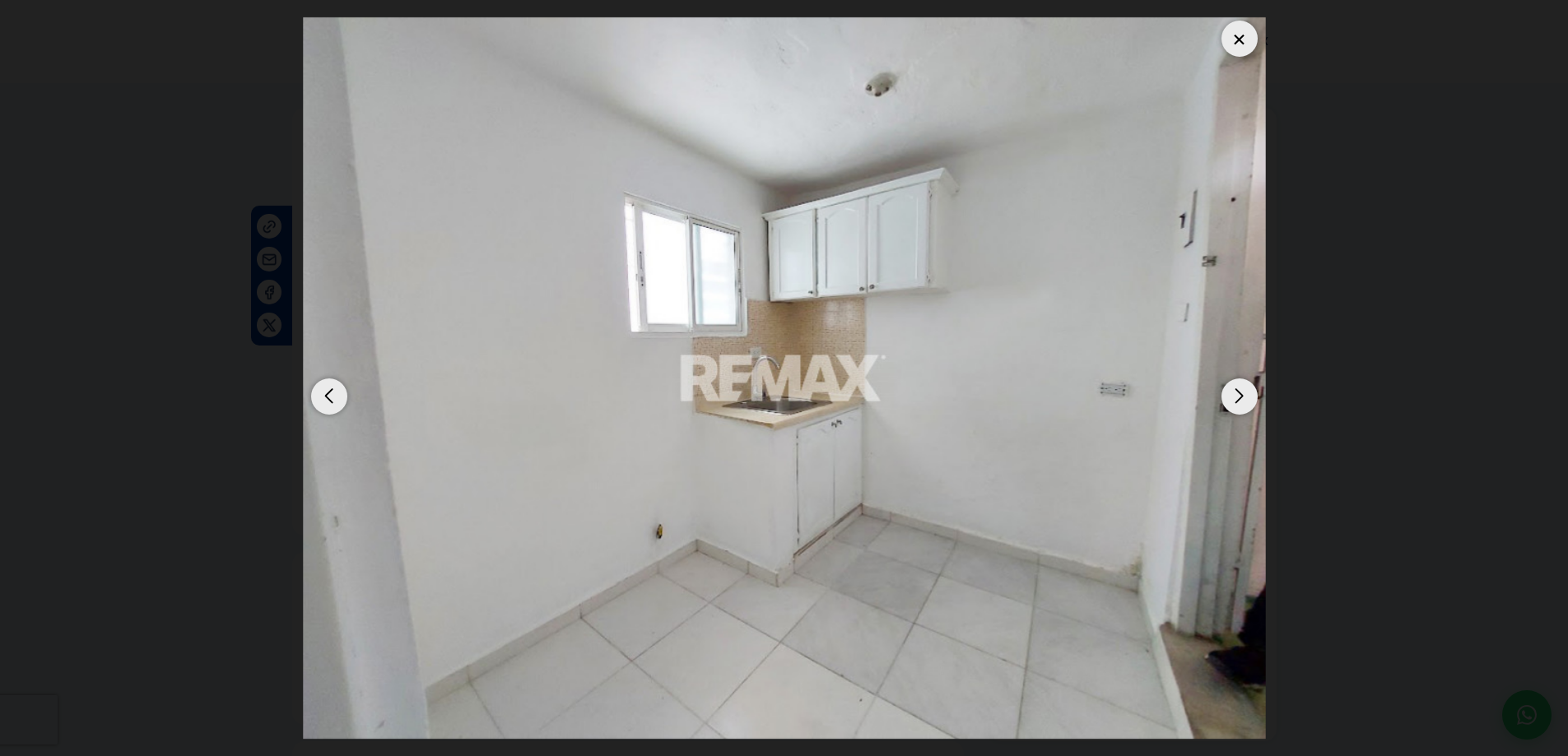
click at [1241, 400] on div "Next slide" at bounding box center [1240, 397] width 36 height 36
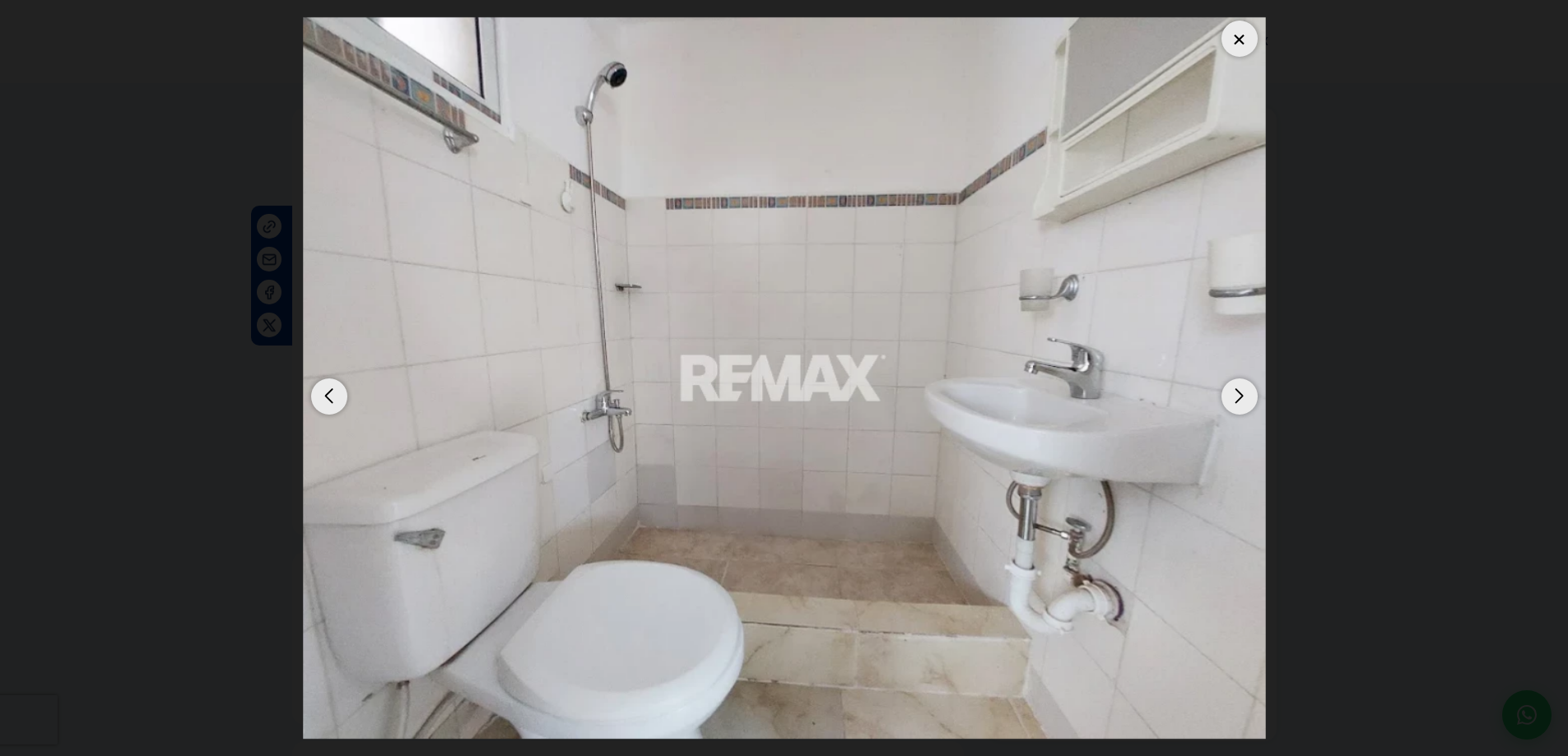
click at [1244, 51] on div at bounding box center [1240, 39] width 36 height 36
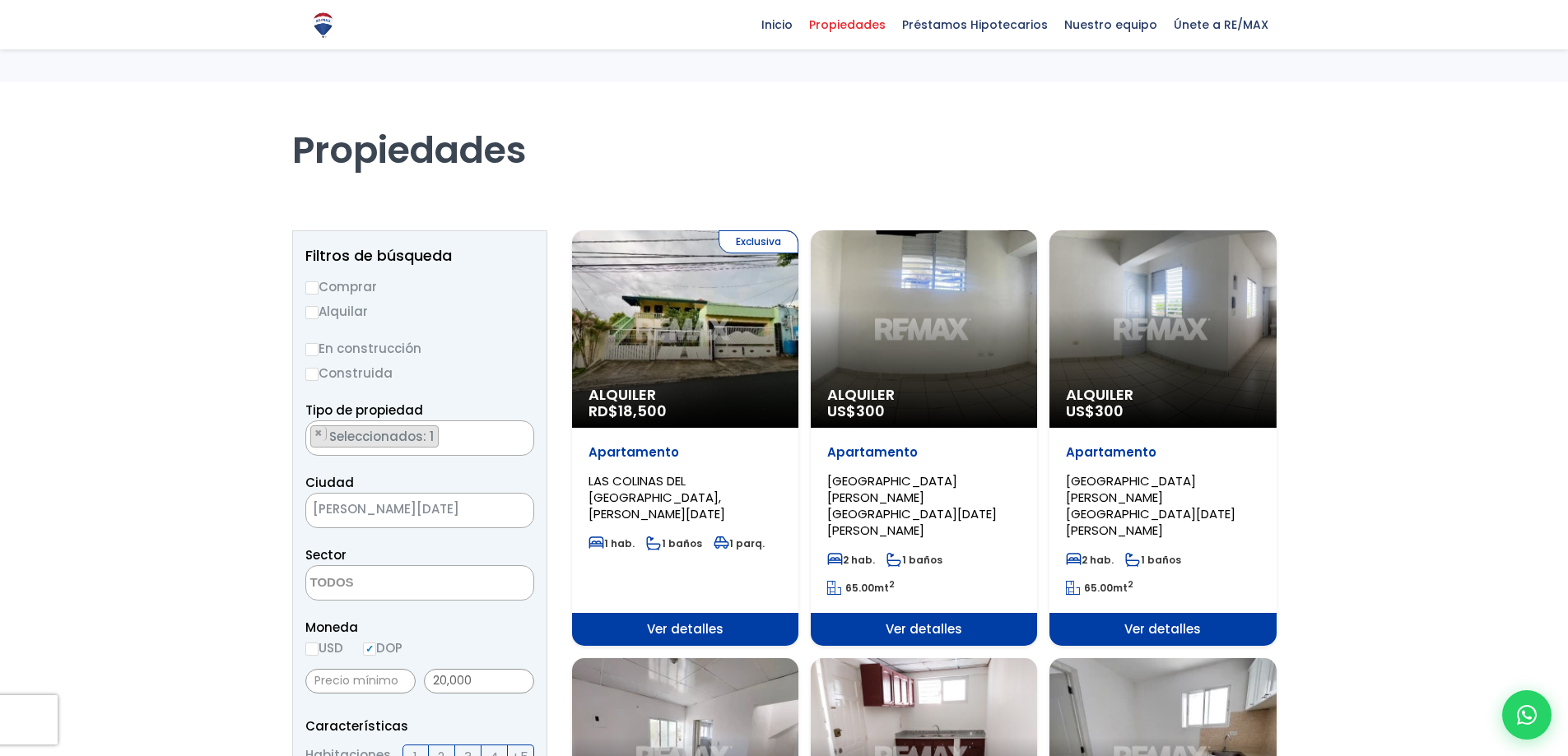
select select
